Goal: Transaction & Acquisition: Obtain resource

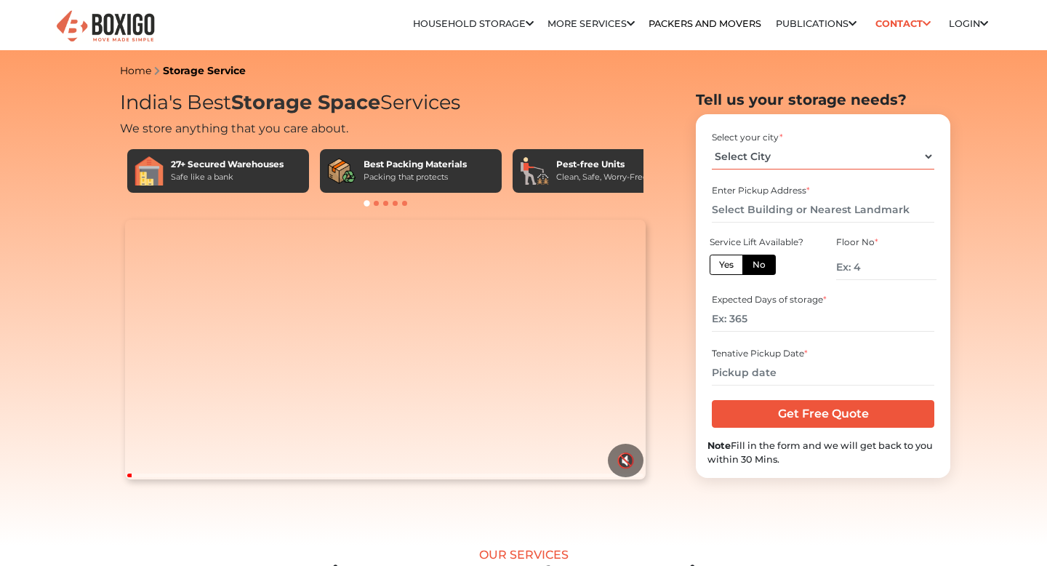
click at [733, 155] on select "Select City [GEOGRAPHIC_DATA] [GEOGRAPHIC_DATA] [GEOGRAPHIC_DATA] [GEOGRAPHIC_D…" at bounding box center [823, 156] width 222 height 25
select select "[GEOGRAPHIC_DATA]"
click at [712, 144] on select "Select City [GEOGRAPHIC_DATA] [GEOGRAPHIC_DATA] [GEOGRAPHIC_DATA] [GEOGRAPHIC_D…" at bounding box center [823, 156] width 222 height 25
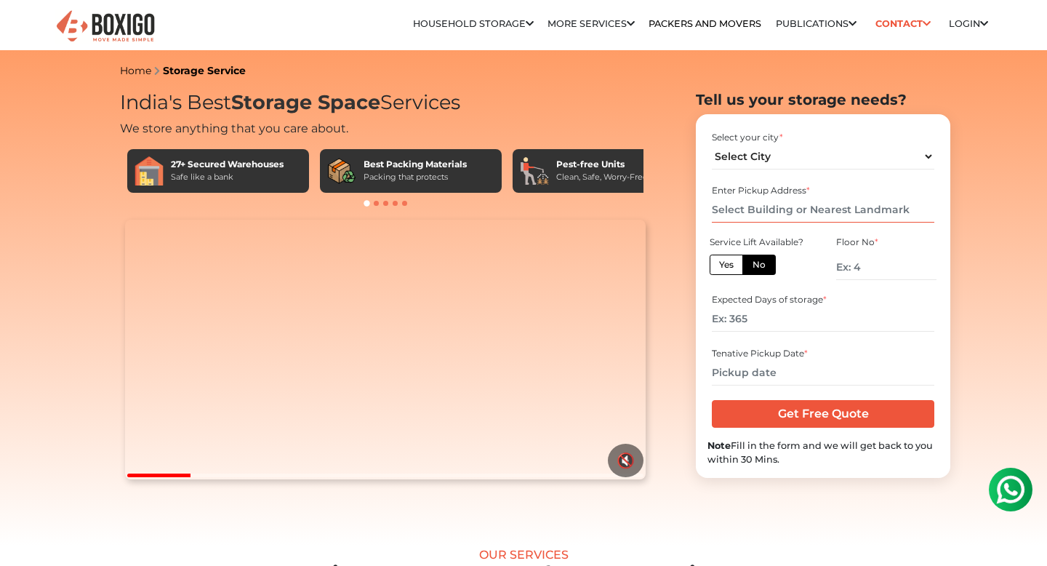
click at [778, 215] on input "text" at bounding box center [823, 209] width 222 height 25
click at [734, 265] on label "Yes" at bounding box center [726, 265] width 33 height 20
click at [729, 265] on input "Yes" at bounding box center [723, 262] width 9 height 9
radio input "true"
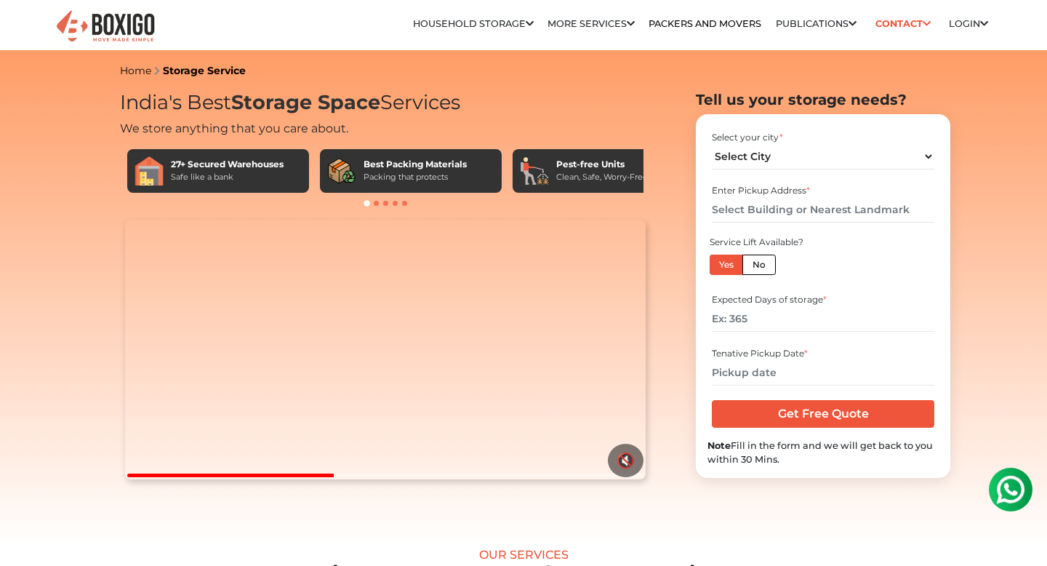
click at [758, 264] on label "No" at bounding box center [758, 265] width 33 height 20
click at [758, 264] on input "No" at bounding box center [757, 262] width 9 height 9
radio input "true"
click at [730, 268] on label "Yes" at bounding box center [726, 265] width 33 height 20
click at [729, 268] on input "Yes" at bounding box center [723, 262] width 9 height 9
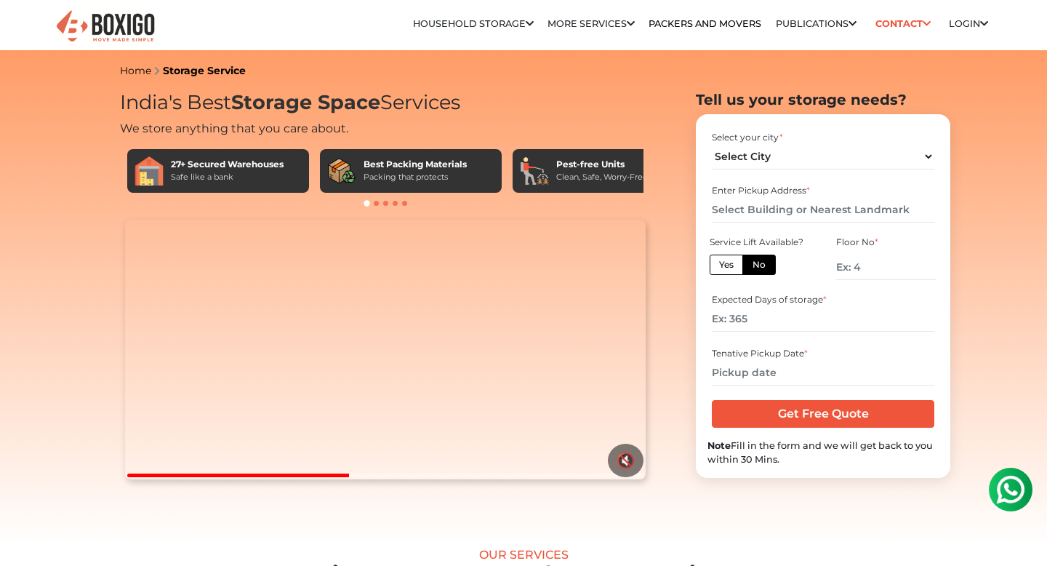
radio input "true"
click at [740, 219] on input "text" at bounding box center [823, 209] width 222 height 25
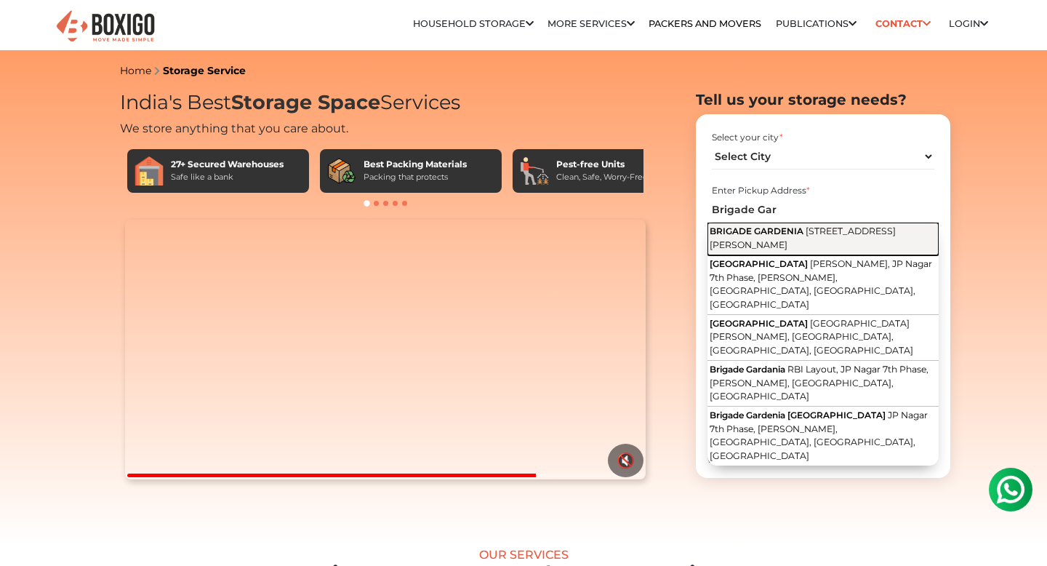
click at [818, 249] on span "[STREET_ADDRESS][PERSON_NAME]" at bounding box center [803, 237] width 186 height 25
type input "[STREET_ADDRESS][PERSON_NAME]"
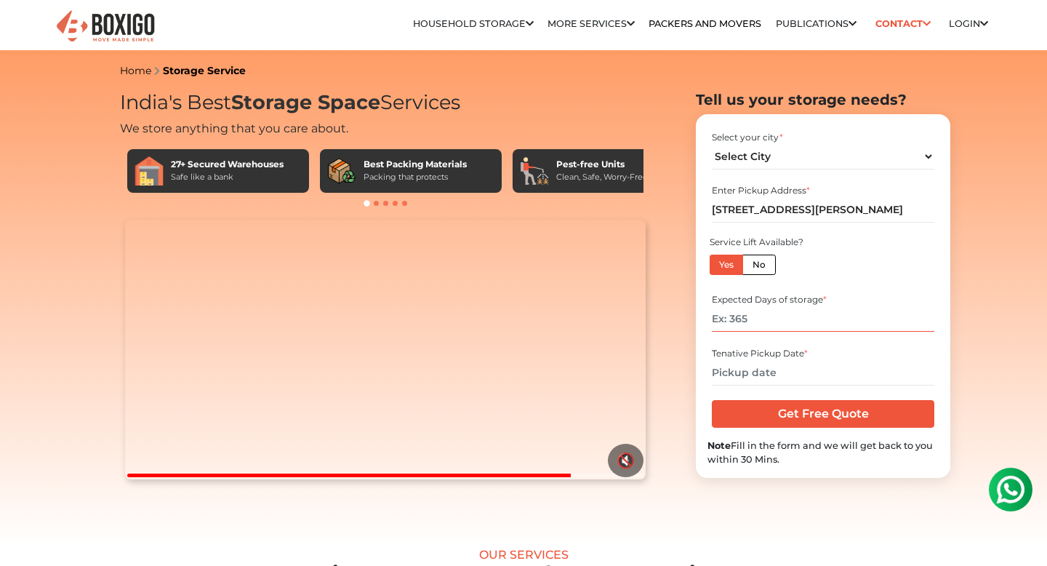
click at [774, 326] on input "number" at bounding box center [823, 318] width 222 height 25
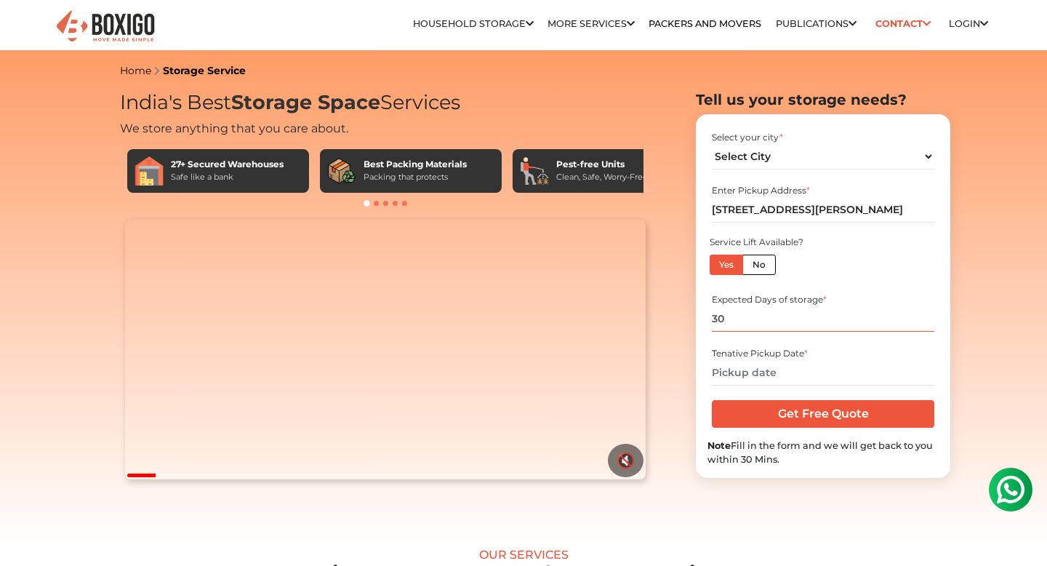
type input "30"
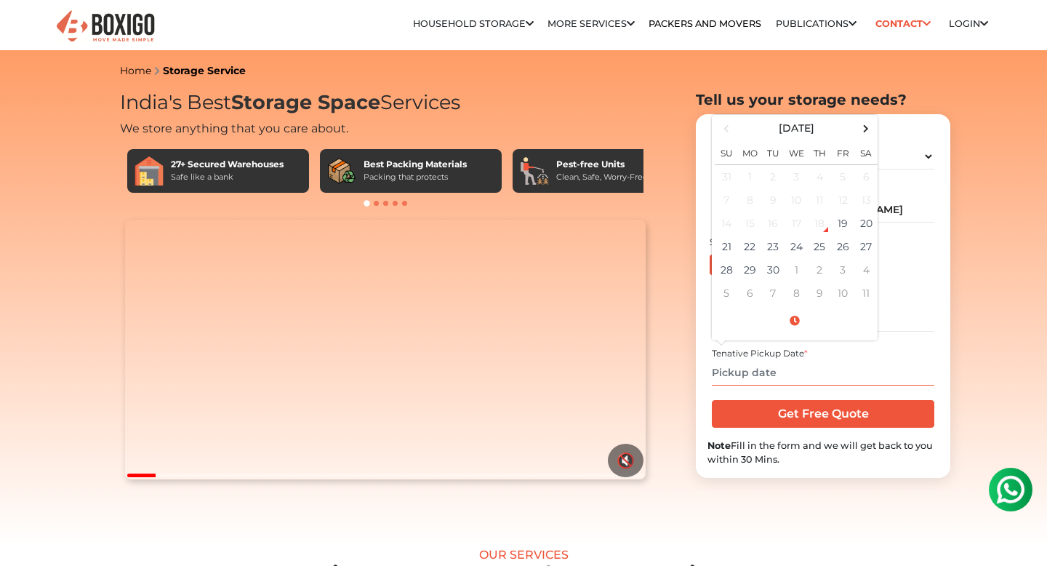
click at [769, 374] on input "text" at bounding box center [823, 372] width 222 height 25
click at [868, 132] on span at bounding box center [867, 129] width 20 height 20
click at [863, 125] on span at bounding box center [867, 129] width 20 height 20
click at [860, 218] on td "15" at bounding box center [865, 223] width 23 height 23
type input "[DATE] 12:00 AM"
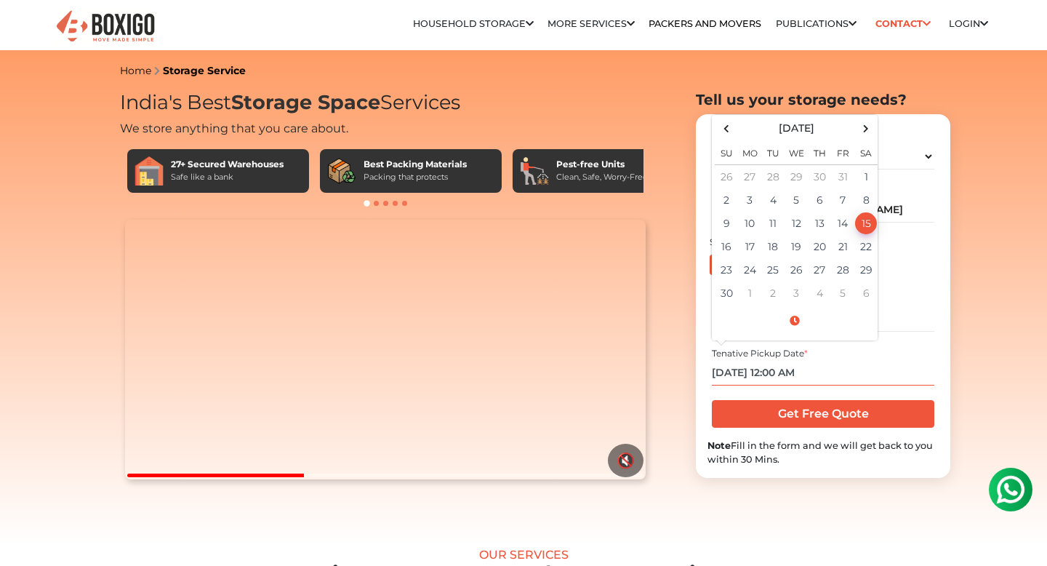
click at [839, 368] on input "[DATE] 12:00 AM" at bounding box center [823, 372] width 222 height 25
click at [907, 281] on div "Floor No *" at bounding box center [886, 260] width 127 height 55
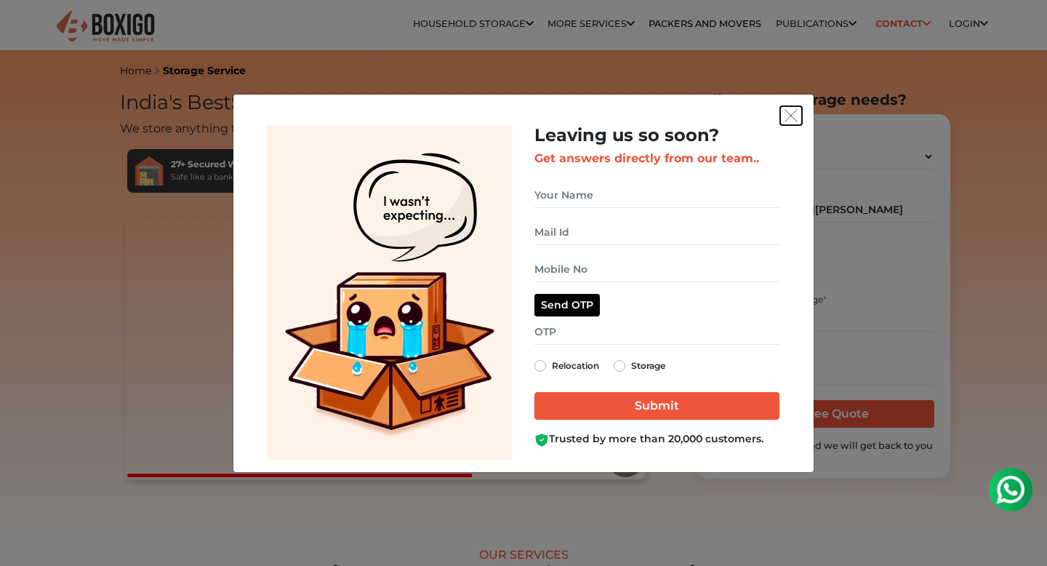
click at [791, 118] on img "get free quote dialog" at bounding box center [791, 115] width 13 height 13
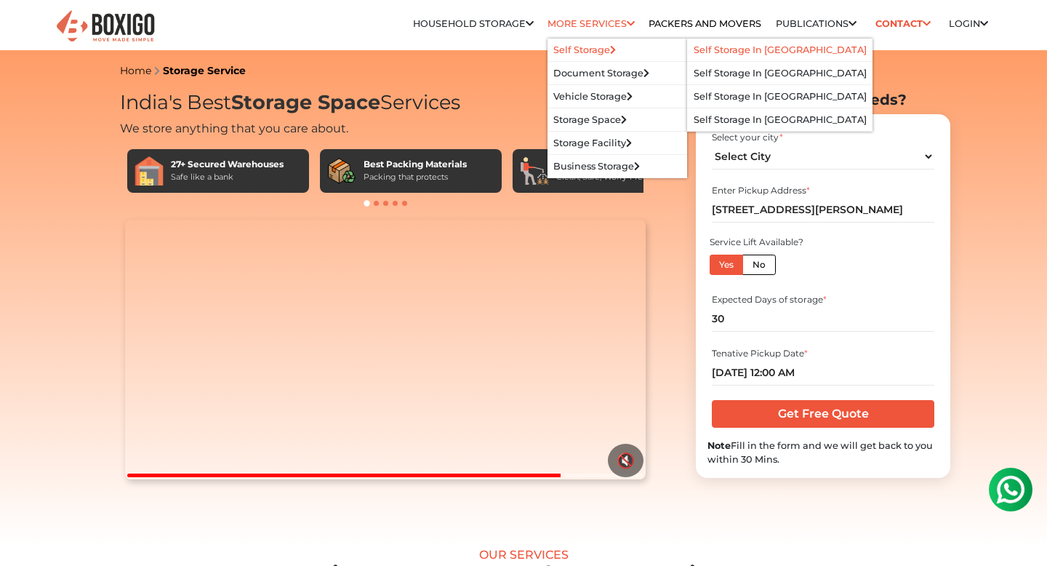
click at [710, 54] on link "Self Storage in [GEOGRAPHIC_DATA]" at bounding box center [780, 49] width 173 height 11
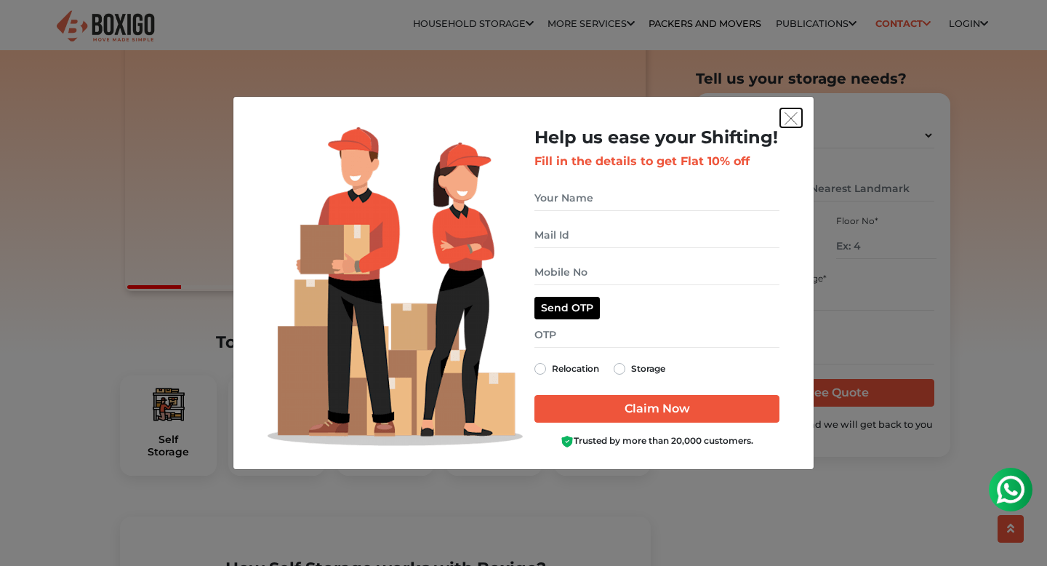
click at [790, 119] on img "get free quote dialog" at bounding box center [791, 118] width 13 height 13
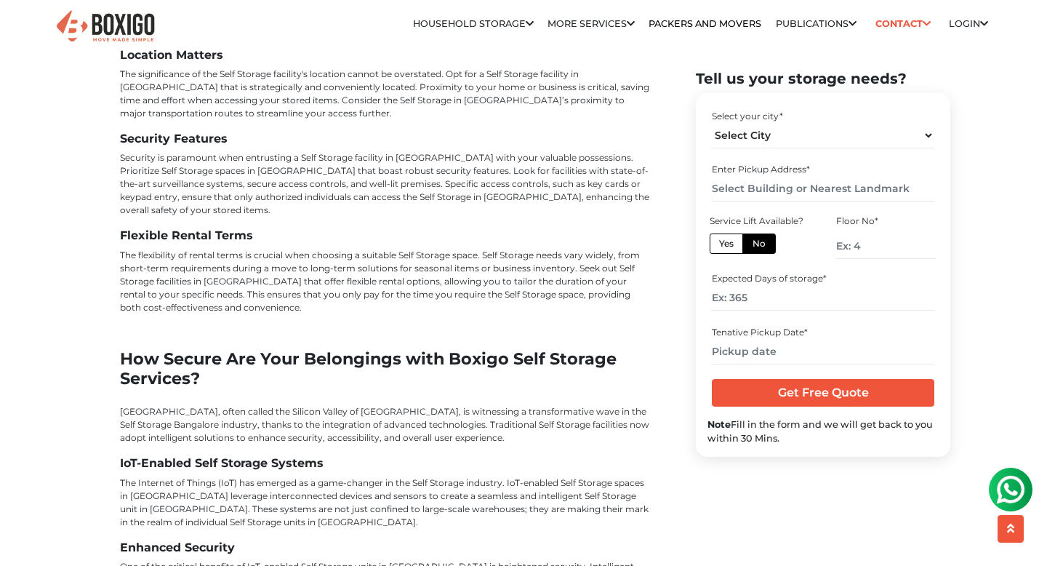
scroll to position [4948, 0]
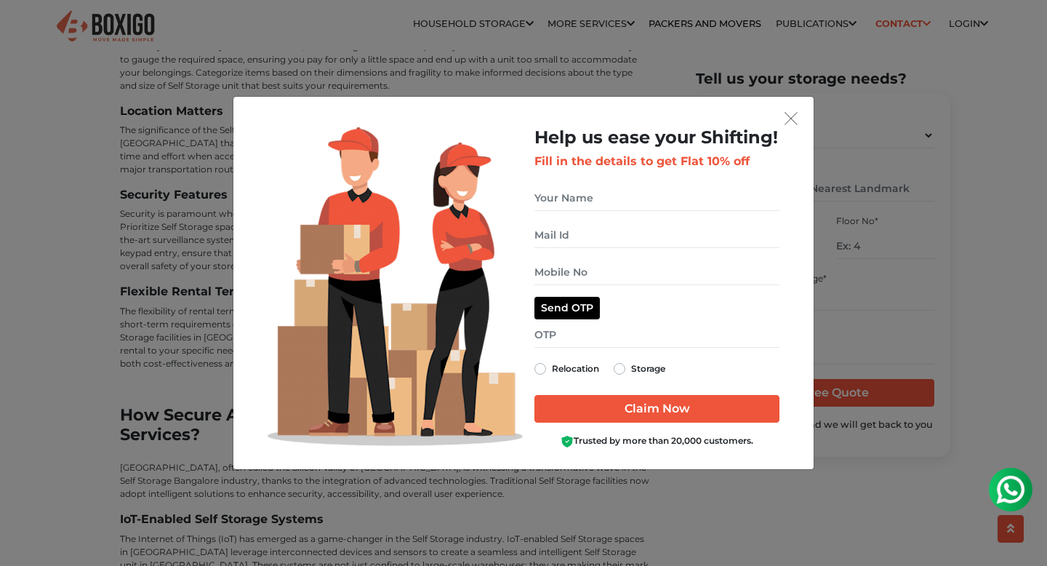
scroll to position [4891, 0]
